Goal: Task Accomplishment & Management: Manage account settings

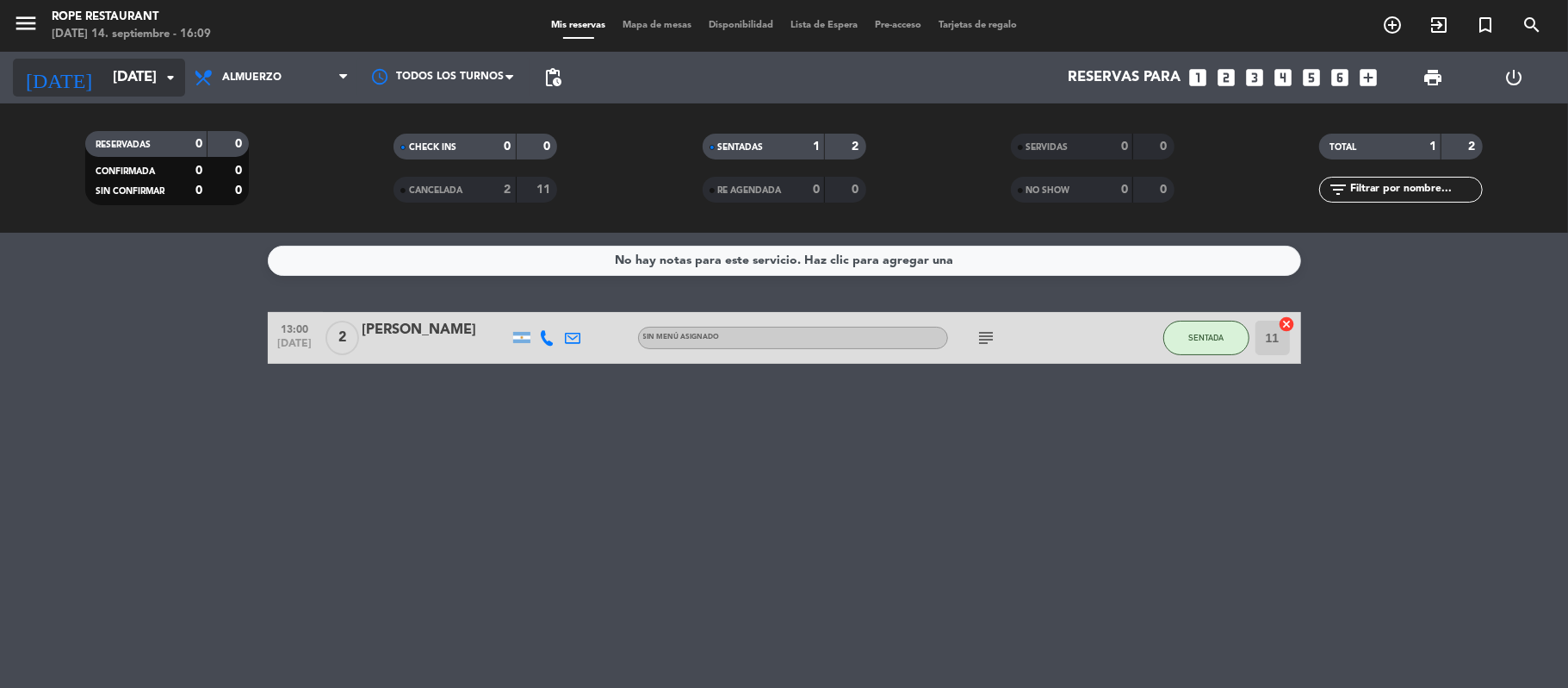
click at [138, 85] on input "[DATE]" at bounding box center [196, 78] width 186 height 34
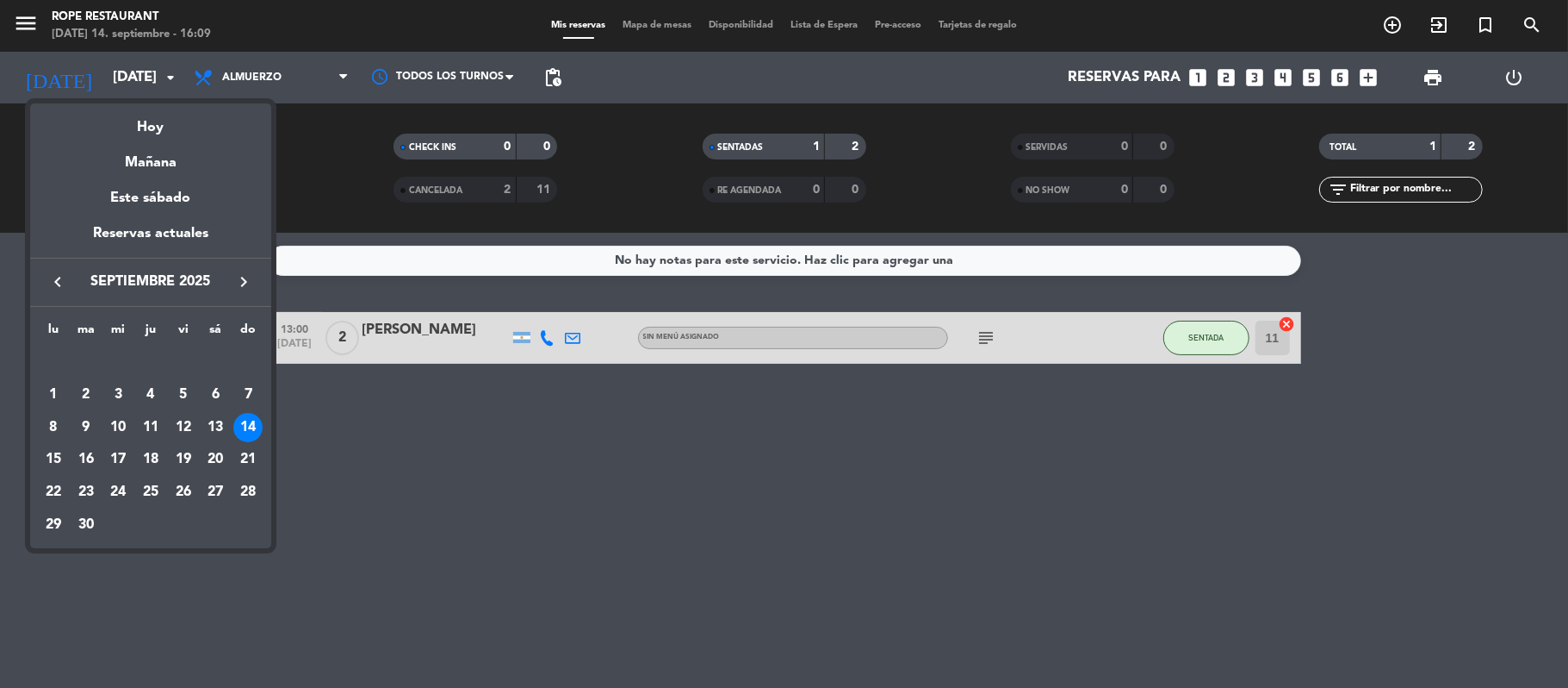
click at [36, 29] on div at bounding box center [784, 344] width 1568 height 688
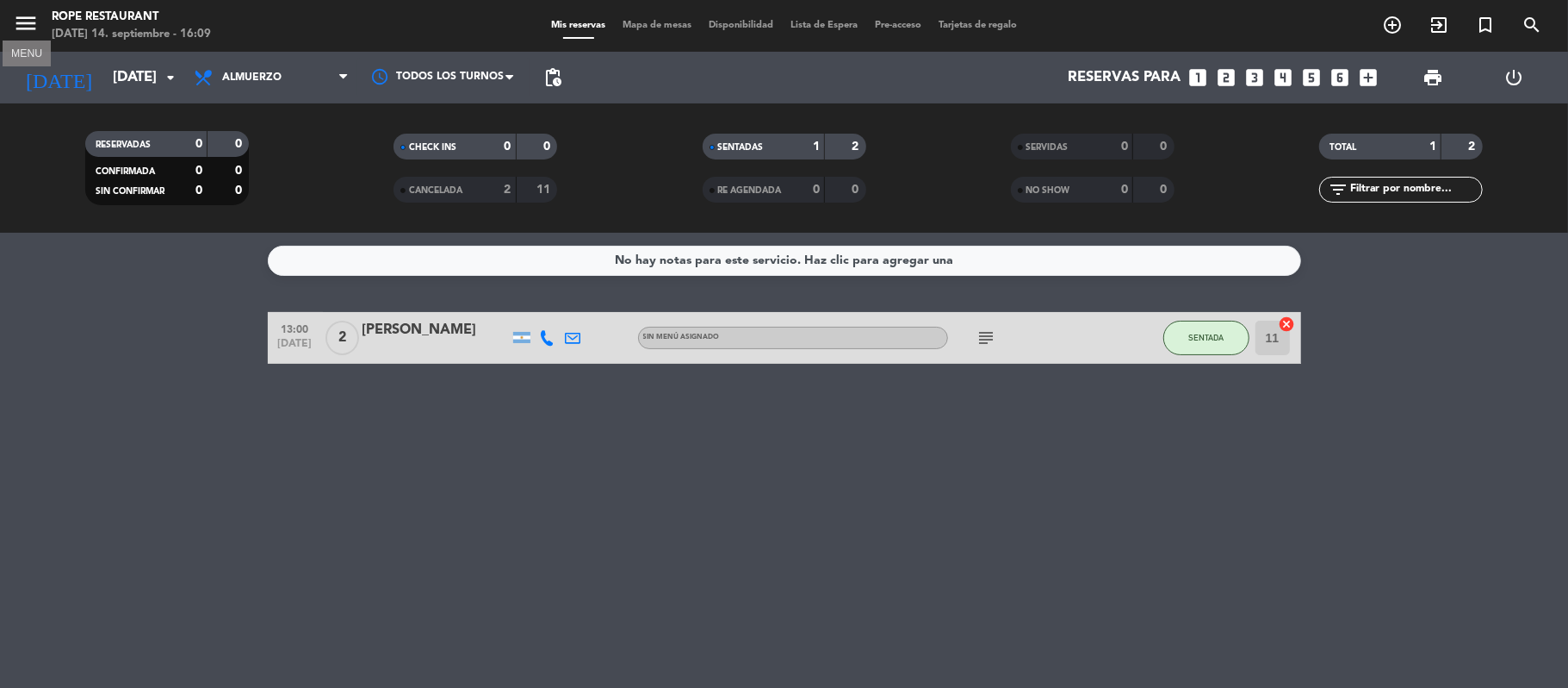
click at [36, 26] on icon "menu" at bounding box center [26, 23] width 26 height 26
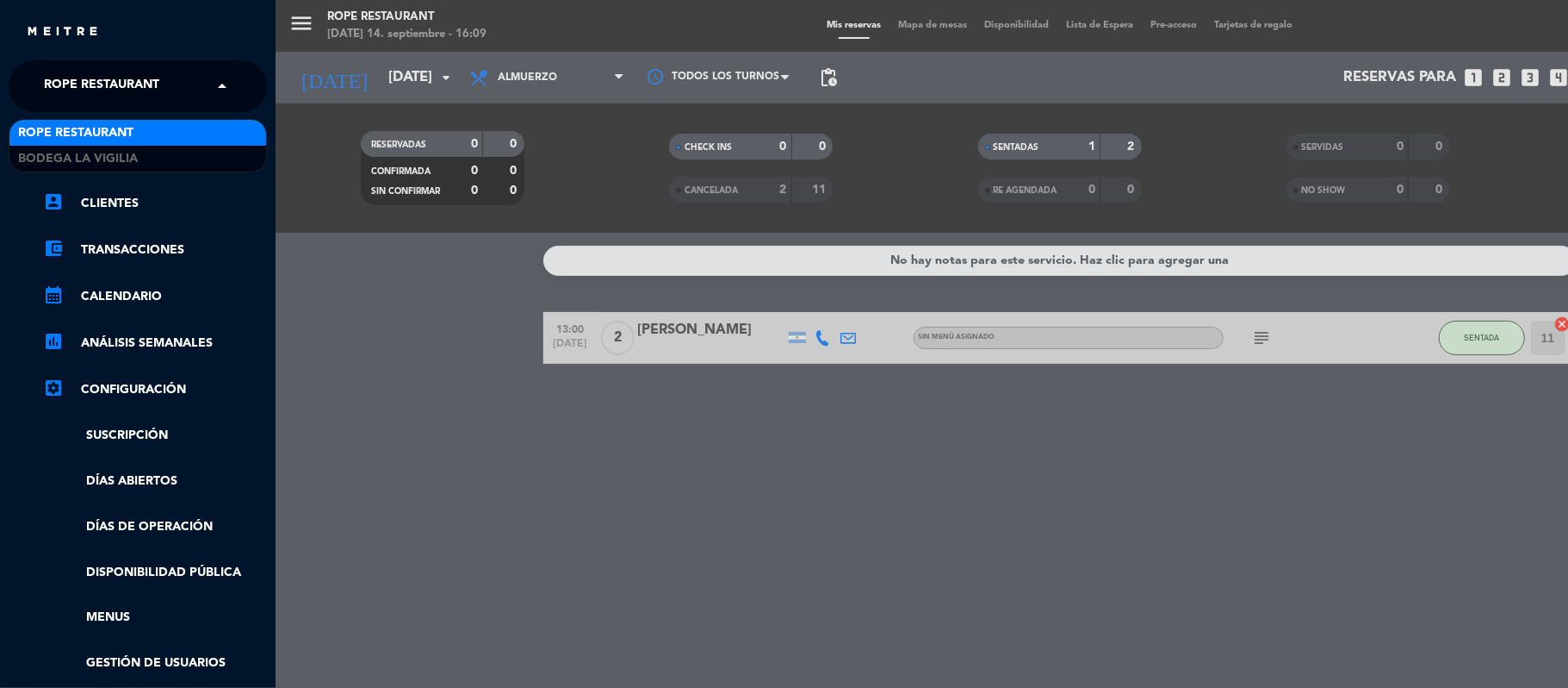
click at [165, 92] on div "× Rope restaurant" at bounding box center [111, 87] width 148 height 36
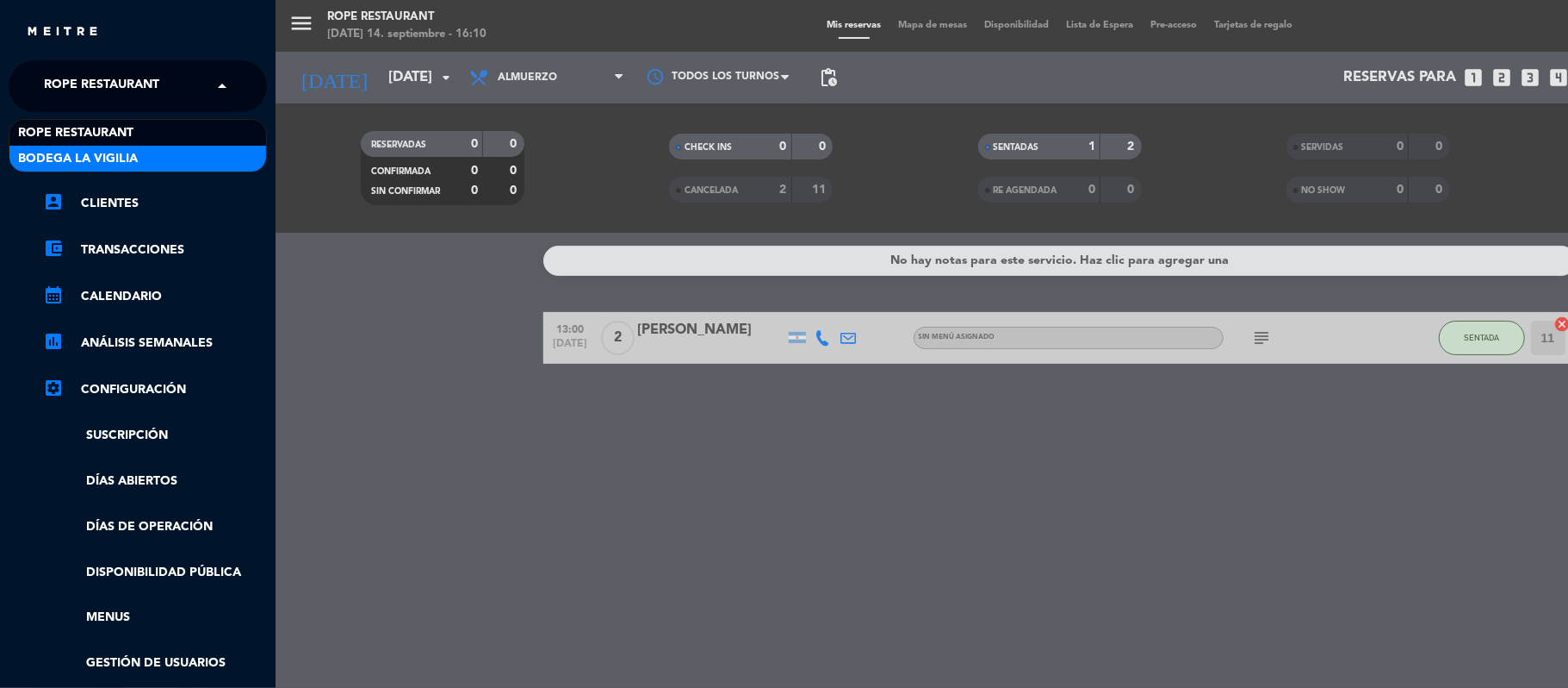
click at [152, 145] on div "Bodega La Vigilia" at bounding box center [138, 158] width 257 height 26
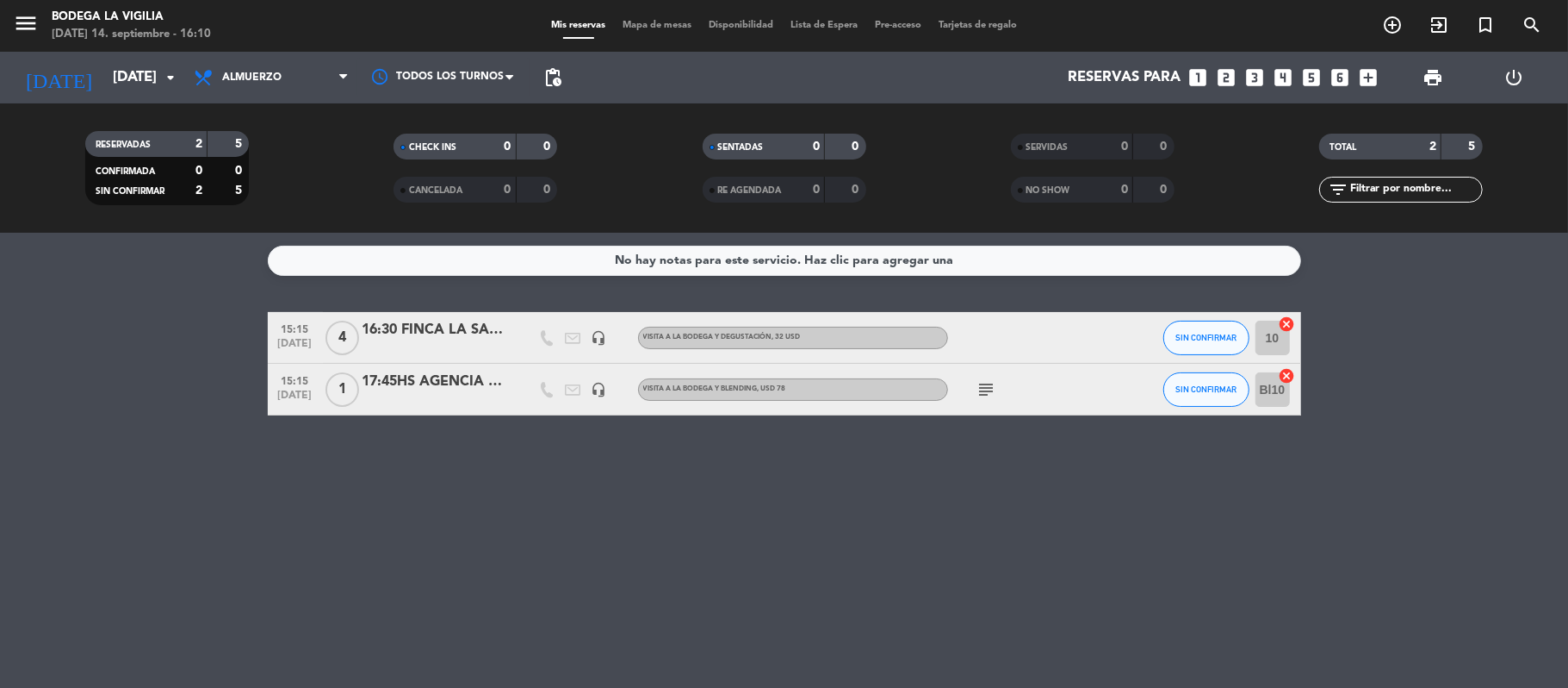
click at [390, 331] on div "16:30 FINCA LA SAUCINA - [PERSON_NAME]" at bounding box center [435, 330] width 146 height 23
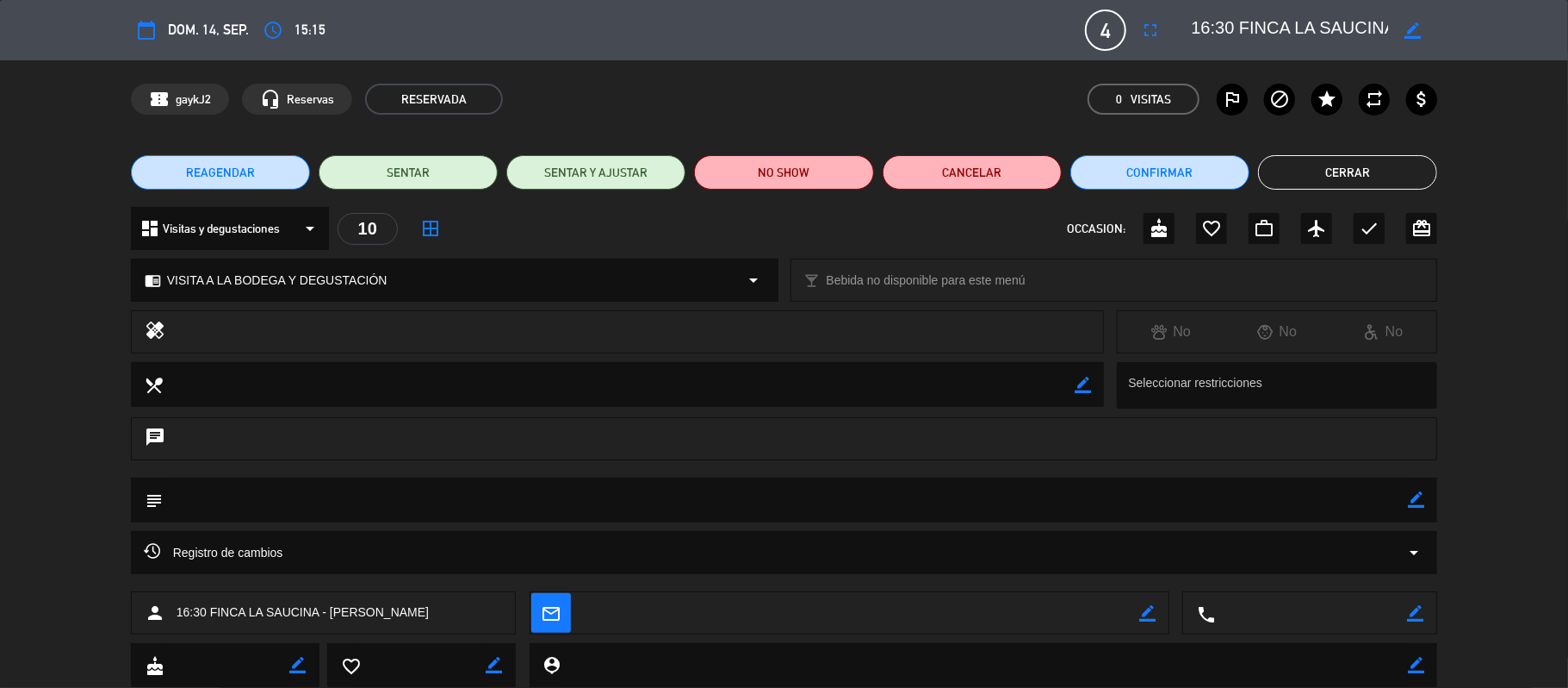
click at [1325, 151] on div "REAGENDAR SENTAR SENTAR Y AJUSTAR NO SHOW Cancelar Confirmar Cerrar" at bounding box center [784, 172] width 1568 height 69
click at [1323, 163] on button "Cerrar" at bounding box center [1347, 172] width 179 height 35
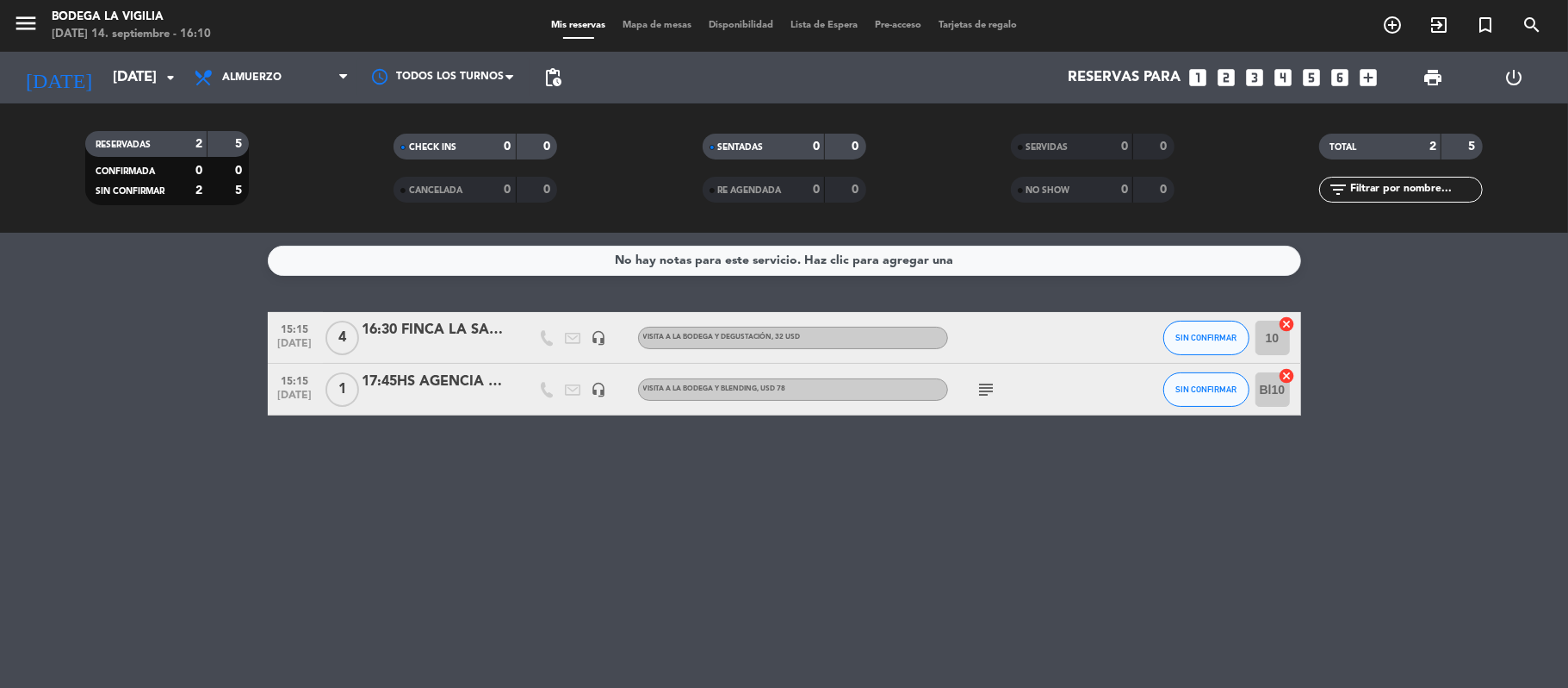
click at [994, 387] on icon "subject" at bounding box center [987, 389] width 21 height 21
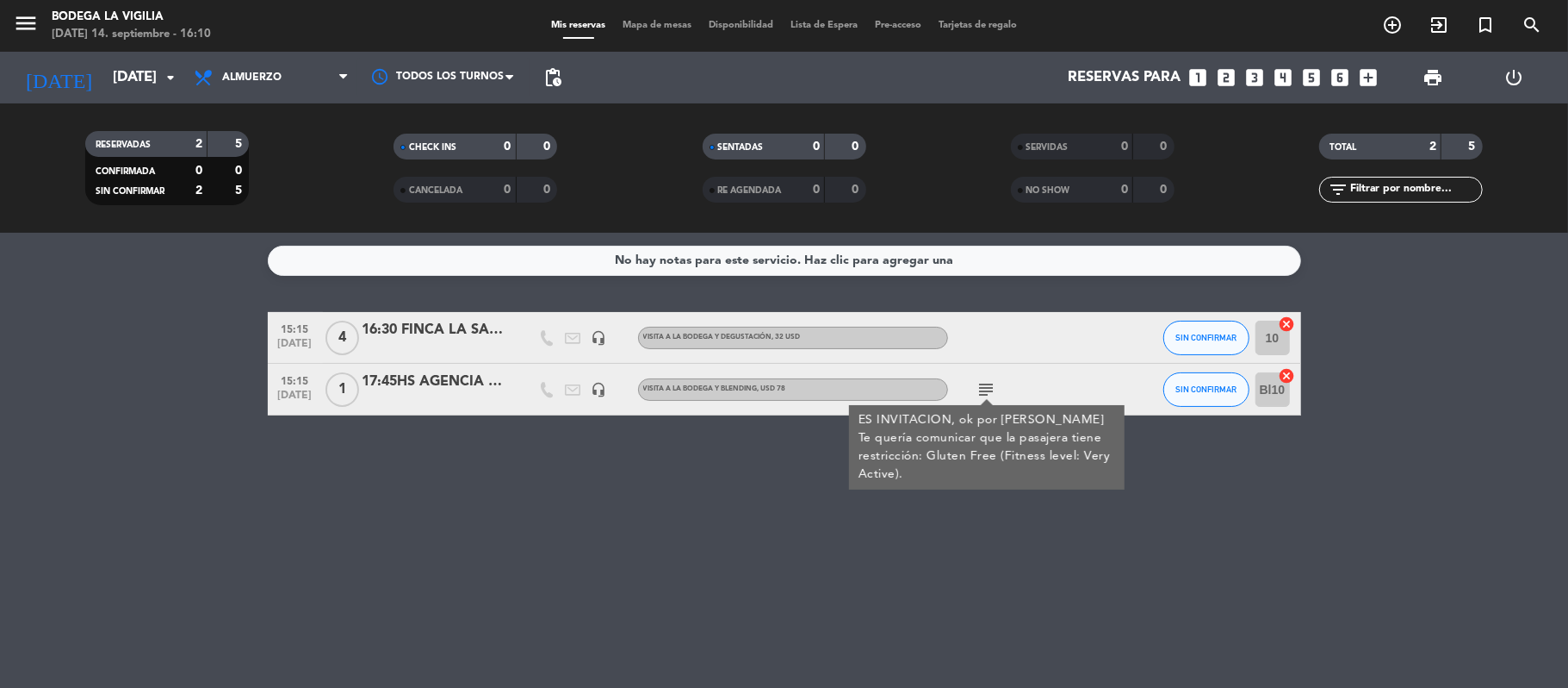
click at [568, 459] on div "No hay notas para este servicio. Haz clic para agregar una 15:15 [DATE] 4 16:30…" at bounding box center [784, 460] width 1568 height 455
